Goal: Find specific page/section: Find specific page/section

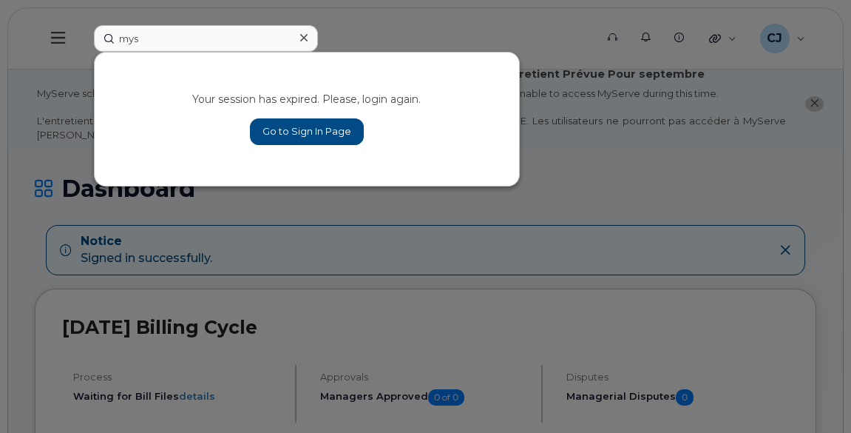
type input "mys"
click at [278, 127] on link "Go to Sign In Page" at bounding box center [307, 131] width 114 height 27
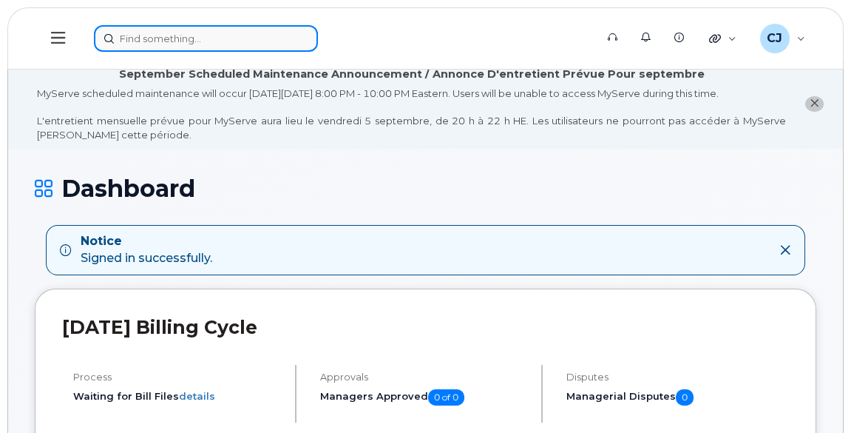
click at [166, 44] on input at bounding box center [206, 38] width 224 height 27
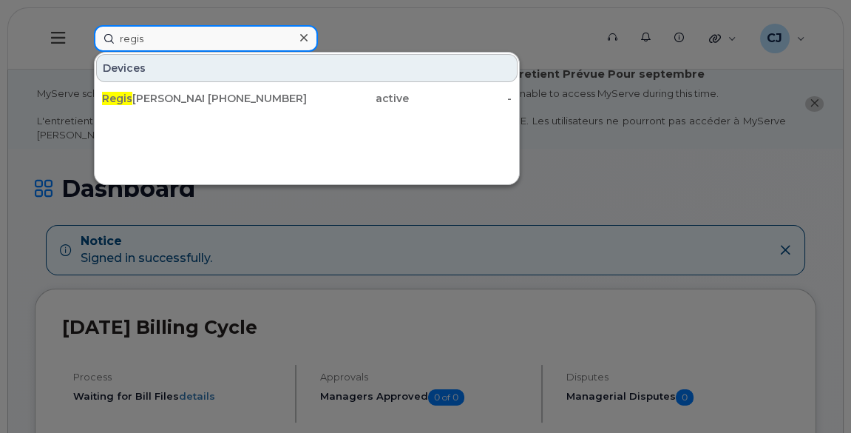
type input "regis"
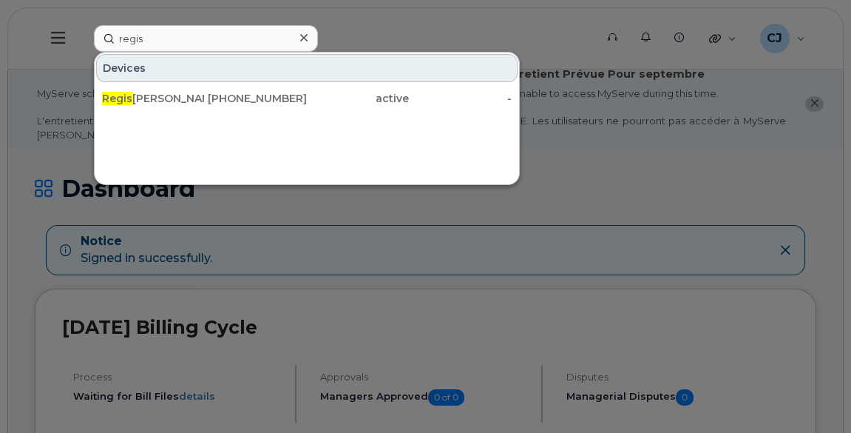
click at [403, 149] on div "Devices Regis Desbiens 418-219-8579 active -" at bounding box center [307, 118] width 426 height 133
